Goal: Information Seeking & Learning: Learn about a topic

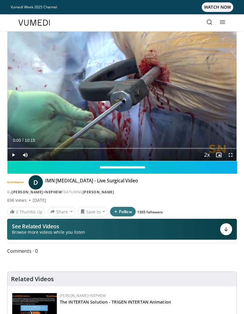
click at [209, 22] on icon at bounding box center [210, 22] width 6 height 6
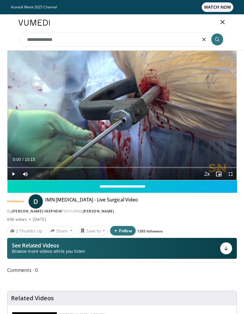
type input "**********"
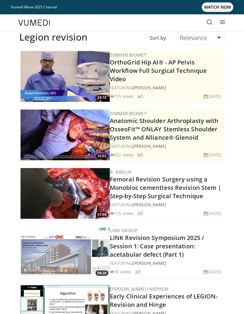
click at [212, 19] on link at bounding box center [210, 23] width 12 height 12
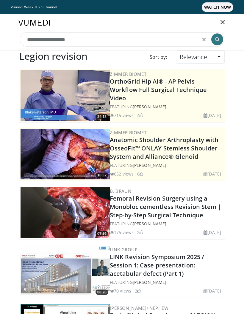
type input "**********"
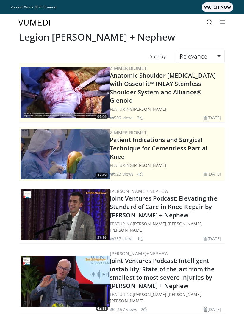
click at [210, 20] on icon at bounding box center [210, 22] width 6 height 6
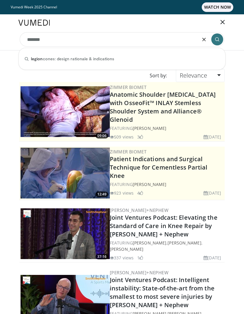
click at [153, 59] on div "legion cones: design rationale & indications" at bounding box center [122, 59] width 202 height 12
type input "**********"
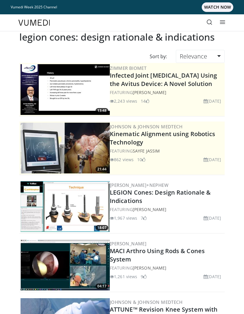
scroll to position [15, 0]
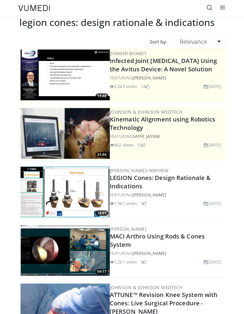
click at [170, 185] on h2 "LEGION Cones: Design Rationale & Indications" at bounding box center [167, 181] width 114 height 17
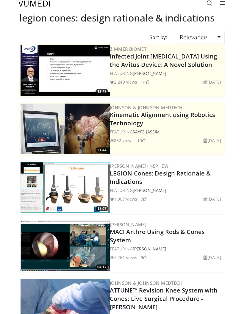
scroll to position [20, 0]
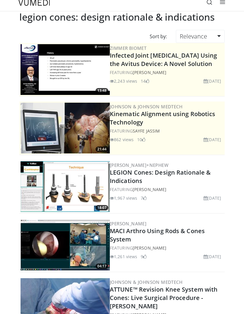
click at [91, 190] on img at bounding box center [65, 186] width 89 height 51
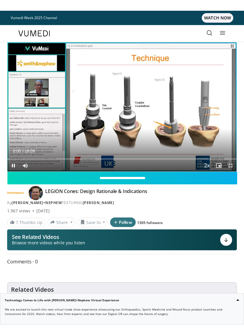
scroll to position [7, 0]
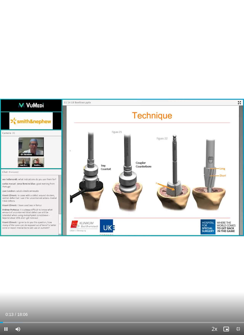
click at [215, 90] on div "10 seconds Tap to unmute" at bounding box center [122, 167] width 244 height 335
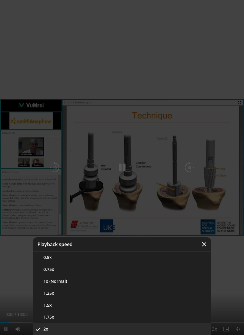
click at [136, 283] on button "1x (Normal)" at bounding box center [122, 281] width 179 height 12
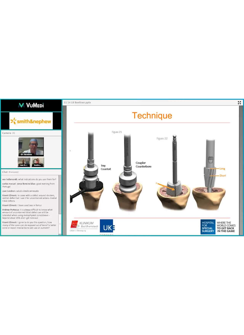
click at [195, 37] on div "10 seconds Tap to unmute" at bounding box center [122, 167] width 244 height 335
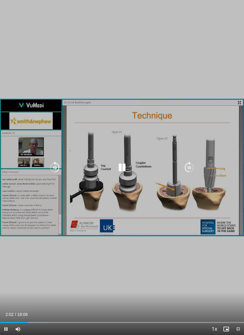
click at [214, 313] on span "Video Player" at bounding box center [214, 329] width 8 height 12
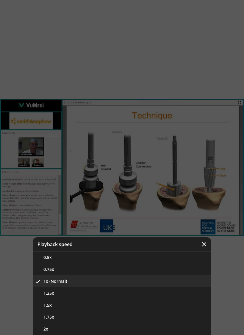
click at [178, 301] on button "1.5x" at bounding box center [122, 305] width 179 height 12
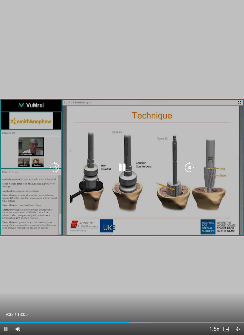
click at [119, 176] on div "10 seconds Tap to unmute" at bounding box center [122, 167] width 244 height 335
click at [120, 166] on icon "Video Player" at bounding box center [122, 168] width 12 height 12
